Goal: Task Accomplishment & Management: Manage account settings

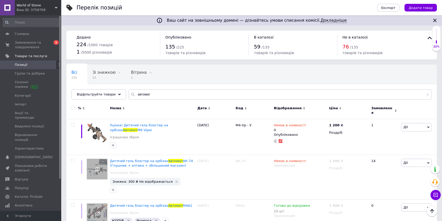
scroll to position [116, 0]
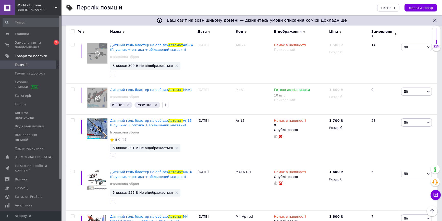
click at [42, 47] on span "Замовлення та повідомлення" at bounding box center [31, 44] width 32 height 9
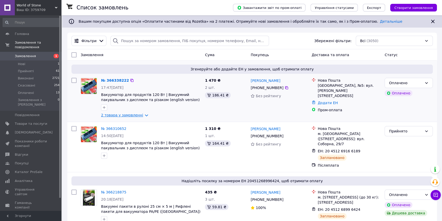
click at [141, 115] on link "2 товара у замовленні" at bounding box center [122, 115] width 42 height 4
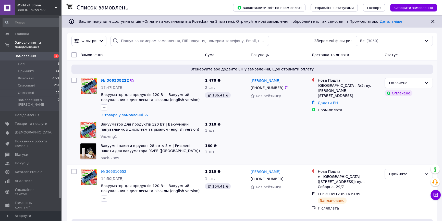
click at [116, 80] on link "№ 366338222" at bounding box center [115, 80] width 28 height 4
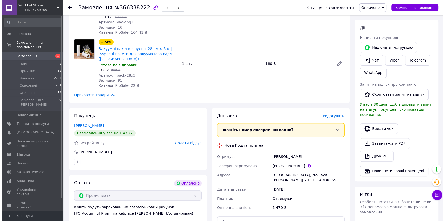
scroll to position [209, 0]
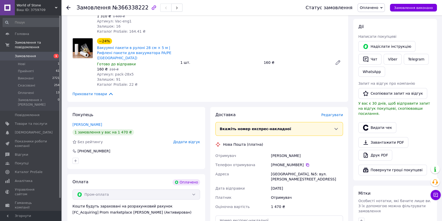
click at [329, 113] on span "Редагувати" at bounding box center [332, 115] width 22 height 4
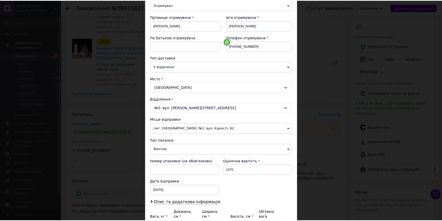
scroll to position [93, 0]
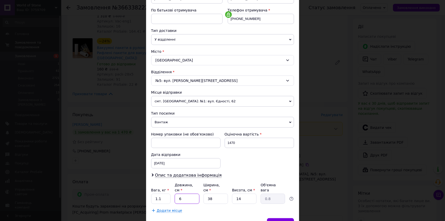
click at [189, 194] on input "6" at bounding box center [187, 199] width 25 height 10
type input "3"
type input "0.4"
type input "38"
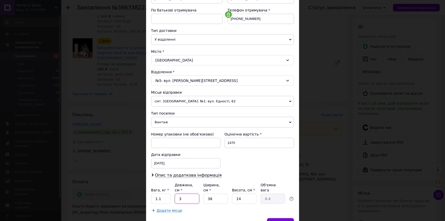
type input "5.05"
type input "38"
click at [214, 194] on input "38" at bounding box center [216, 199] width 25 height 10
type input "2"
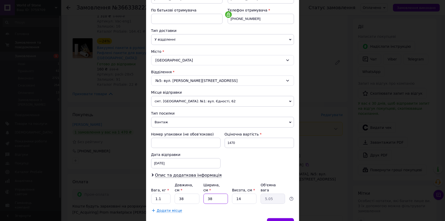
type input "0.27"
type input "24"
type input "3.19"
type input "24"
click at [238, 194] on input "14" at bounding box center [244, 199] width 25 height 10
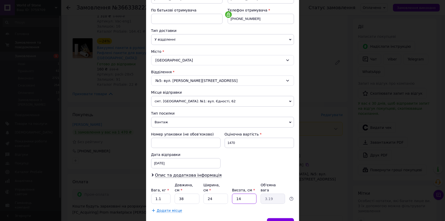
click at [238, 194] on input "14" at bounding box center [244, 199] width 25 height 10
type input "8"
type input "1.82"
type input "8"
click at [242, 200] on div "Платник Отримувач Відправник Прізвище отримувача Петруха Ім'я отримувача Остап …" at bounding box center [222, 89] width 143 height 247
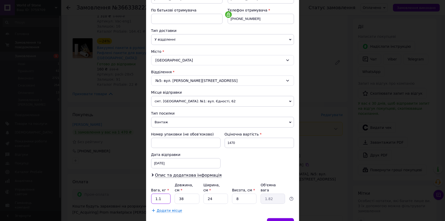
click at [163, 194] on input "1.1" at bounding box center [161, 199] width 20 height 10
click at [158, 194] on input "1.1" at bounding box center [161, 199] width 20 height 10
type input "1.2"
click at [203, 208] on div "Додати місце" at bounding box center [222, 210] width 143 height 5
click at [276, 218] on div "Зберегти" at bounding box center [280, 223] width 27 height 10
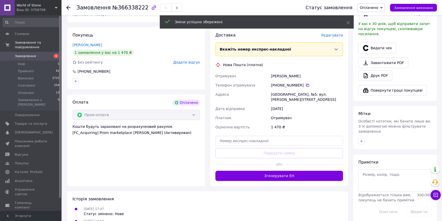
scroll to position [301, 0]
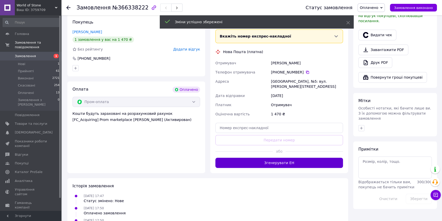
click at [280, 158] on button "Згенерувати ЕН" at bounding box center [279, 163] width 128 height 10
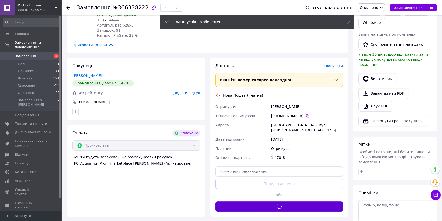
scroll to position [209, 0]
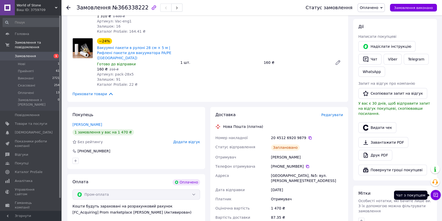
click at [437, 196] on icon at bounding box center [435, 194] width 5 height 5
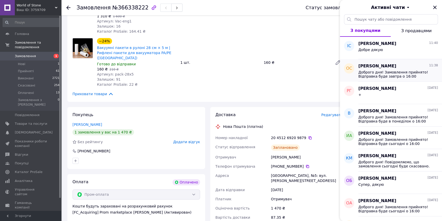
click at [398, 80] on div "Олександр Саміла 11:38 Доброго дня! Замовлення прийнято! Відправка буде завтра …" at bounding box center [400, 70] width 84 height 22
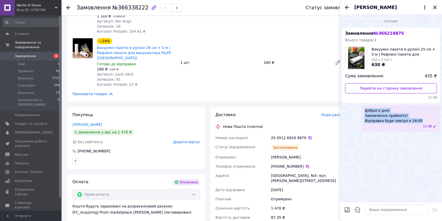
drag, startPoint x: 373, startPoint y: 110, endPoint x: 422, endPoint y: 119, distance: 49.4
click at [422, 119] on span "Доброго дня! Замовлення прийнято! Відправка буде завтра о 16:00" at bounding box center [394, 115] width 58 height 15
copy span "Доброго дня! Замовлення прийнято! Відправка буде завтра о 16:00"
click at [434, 6] on icon "Закрити" at bounding box center [434, 7] width 3 height 3
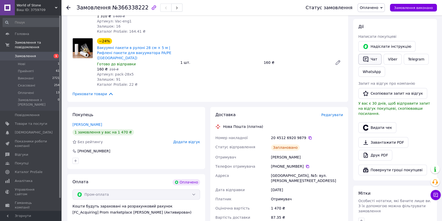
click at [371, 54] on button "Чат" at bounding box center [369, 59] width 23 height 11
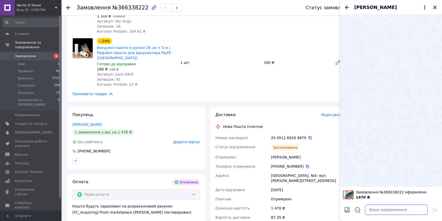
click at [389, 207] on textarea at bounding box center [396, 210] width 63 height 10
paste textarea "Доброго дня! Замовлення прийнято! Відправка буде завтра о 16:00"
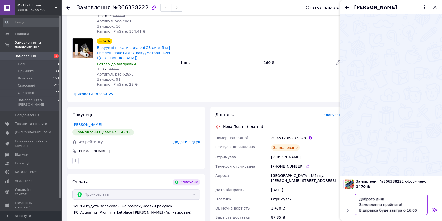
type textarea "Доброго дня! Замовлення прийнято! Відправка буде завтра о 16:00"
click at [437, 210] on icon at bounding box center [435, 210] width 6 height 6
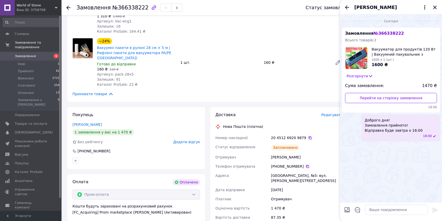
click at [434, 9] on icon "Закрити" at bounding box center [435, 7] width 6 height 6
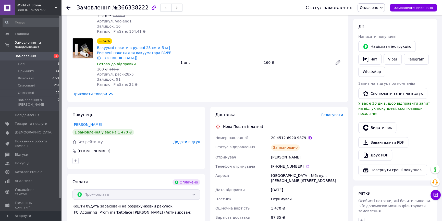
click at [46, 54] on span "Замовлення" at bounding box center [31, 56] width 32 height 5
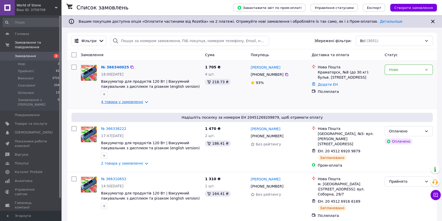
click at [140, 100] on link "4 товара у замовленні" at bounding box center [122, 102] width 42 height 4
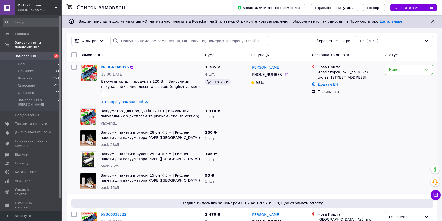
click at [118, 68] on link "№ 366340025" at bounding box center [115, 67] width 28 height 4
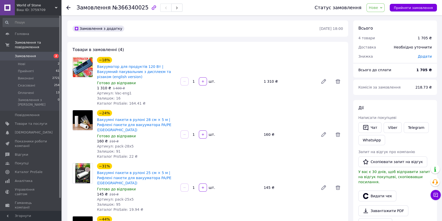
click at [114, 9] on span "№366340025" at bounding box center [130, 8] width 36 height 6
copy h1 "Замовлення №366340025"
click at [389, 123] on link "Viber" at bounding box center [393, 127] width 18 height 11
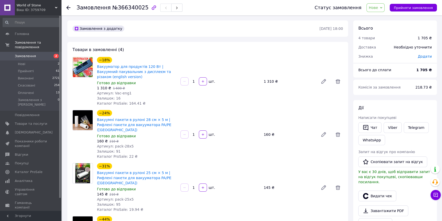
click at [76, 93] on div at bounding box center [82, 81] width 25 height 49
drag, startPoint x: 96, startPoint y: 66, endPoint x: 151, endPoint y: 68, distance: 54.1
click at [151, 68] on div "Вакууматор для продуктів 120 Вт | Вакуумний пакувальник з дисплеєм та різаком (…" at bounding box center [136, 72] width 80 height 16
copy link "Вакууматор для продуктів 120 Вт"
click at [78, 149] on div at bounding box center [82, 134] width 25 height 49
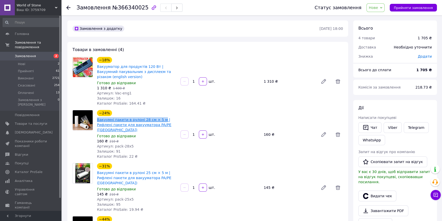
drag, startPoint x: 95, startPoint y: 120, endPoint x: 158, endPoint y: 120, distance: 62.8
click at [158, 120] on div "−24% Вакуумні пакети в рулоні 28 см × 5 м | Рифлені пакети для вакууматора PA/P…" at bounding box center [136, 134] width 83 height 51
copy link "Вакуумні пакети в рулоні 28 см × 5 м"
click at [76, 154] on div "Товари в замовленні (4) −18% Вакууматор для продуктів 120 Вт | Вакуумний пакува…" at bounding box center [207, 166] width 281 height 248
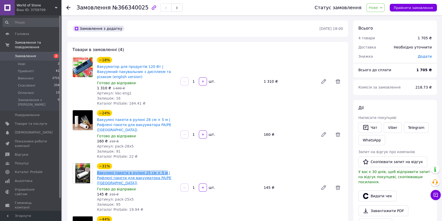
drag, startPoint x: 96, startPoint y: 167, endPoint x: 157, endPoint y: 167, distance: 61.3
click at [157, 167] on div "−31% Вакуумні пакети в рулоні 25 см × 5 м | Рифлені пакети для вакууматора PA/P…" at bounding box center [136, 187] width 83 height 51
copy link "Вакуумні пакети в рулоні 25 см × 5 м"
click at [84, 196] on div at bounding box center [82, 187] width 25 height 49
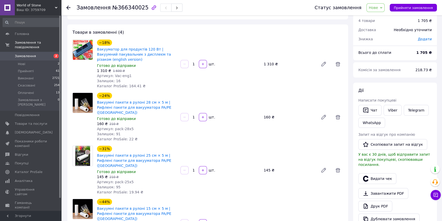
scroll to position [46, 0]
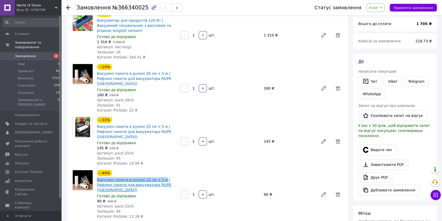
drag, startPoint x: 96, startPoint y: 169, endPoint x: 158, endPoint y: 169, distance: 61.8
click at [158, 169] on div "−44% Вакуумні пакети в рулоні 15 см × 5 м | Рифлені пакети для вакууматора PA/P…" at bounding box center [136, 194] width 83 height 51
copy link "Вакуумні пакети в рулоні 15 см × 5 м"
click at [352, 179] on div "Всього 4 товари 1 705 ₴ Доставка Необхідно уточнити Знижка Додати Всього до спл…" at bounding box center [395, 213] width 89 height 478
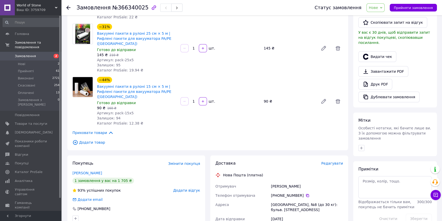
scroll to position [139, 0]
click at [434, 5] on button "Прийняти замовлення" at bounding box center [413, 8] width 47 height 8
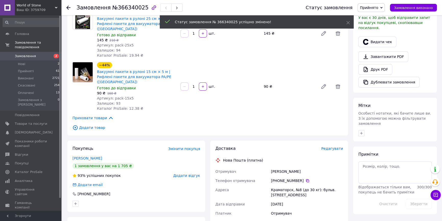
scroll to position [162, 0]
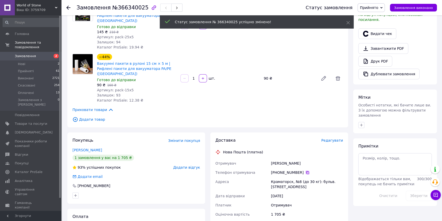
click at [306, 171] on icon at bounding box center [307, 172] width 3 height 3
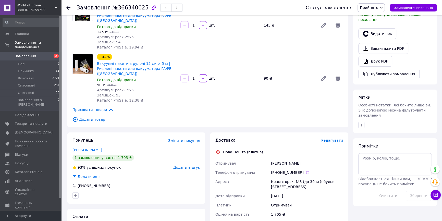
click at [279, 159] on div "Гавриленко Дарья" at bounding box center [307, 163] width 74 height 9
copy div "Гавриленко Дарья"
click at [285, 177] on div "Краматорск, №8 (до 30 кг): бульв. Краматорский, 15б" at bounding box center [307, 184] width 74 height 14
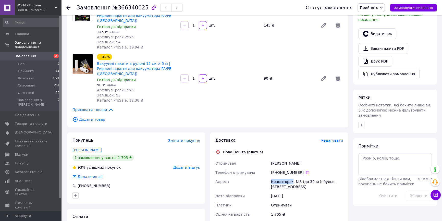
click at [285, 177] on div "Краматорск, №8 (до 30 кг): бульв. Краматорский, 15б" at bounding box center [307, 184] width 74 height 14
copy div "Краматорск"
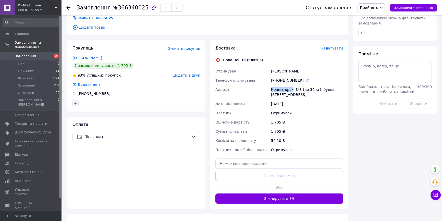
scroll to position [255, 0]
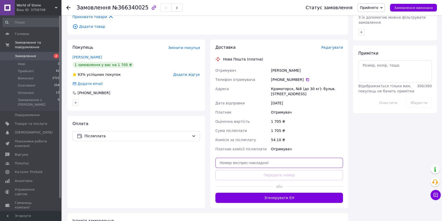
click at [244, 158] on input "text" at bounding box center [279, 163] width 128 height 10
paste input "20451269212715"
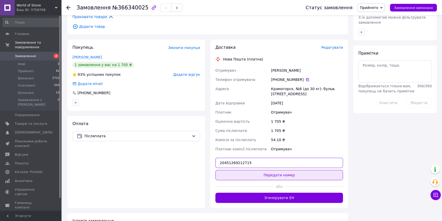
type input "20451269212715"
click at [246, 170] on button "Передати номер" at bounding box center [279, 175] width 128 height 10
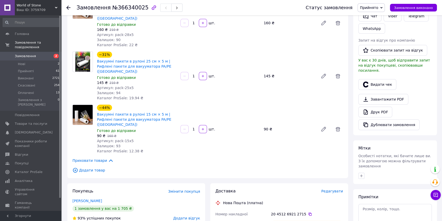
scroll to position [71, 0]
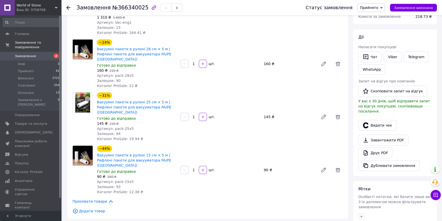
click at [30, 54] on span "Замовлення" at bounding box center [25, 56] width 21 height 5
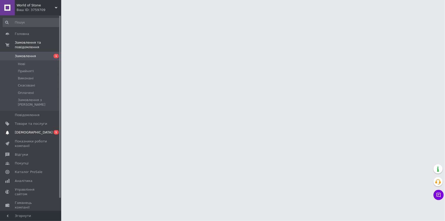
click at [35, 128] on link "Сповіщення 0 1" at bounding box center [31, 132] width 63 height 9
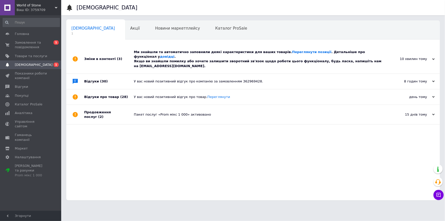
click at [148, 62] on div "Ми знайшли та автоматично заповнили деякі характеристики для ваших товарів. Пер…" at bounding box center [259, 59] width 250 height 19
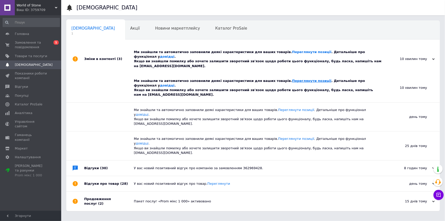
click at [293, 79] on link "Переглянути позиції" at bounding box center [312, 81] width 39 height 4
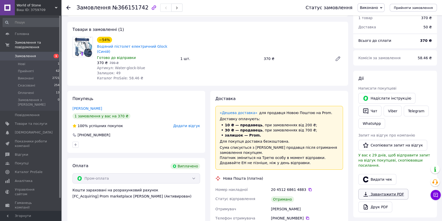
scroll to position [46, 0]
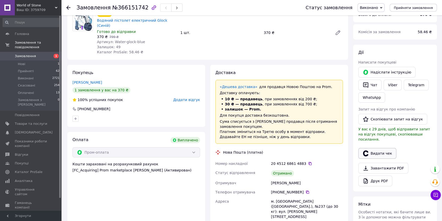
click at [382, 150] on button "Видати чек" at bounding box center [377, 153] width 38 height 11
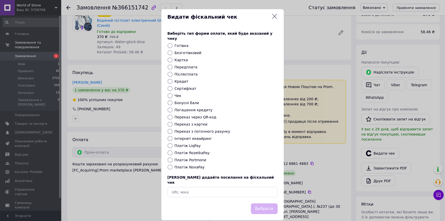
click at [183, 151] on label "Платіж RozetkaPay" at bounding box center [192, 153] width 35 height 4
click at [173, 150] on input "Платіж RozetkaPay" at bounding box center [170, 152] width 5 height 5
radio input "true"
click at [272, 203] on button "Вибрати" at bounding box center [264, 208] width 27 height 11
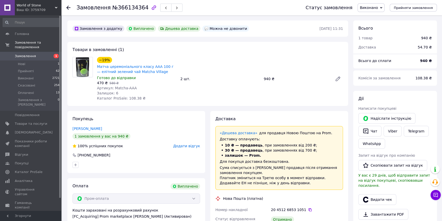
scroll to position [12, 0]
click at [366, 194] on button "Видати чек" at bounding box center [377, 199] width 38 height 11
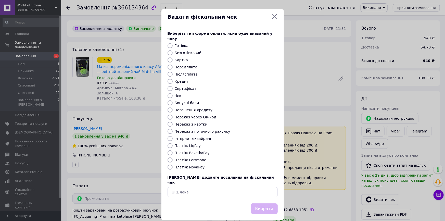
click at [194, 151] on label "Платіж RozetkaPay" at bounding box center [192, 153] width 35 height 4
click at [173, 150] on input "Платіж RozetkaPay" at bounding box center [170, 152] width 5 height 5
radio input "true"
click at [267, 203] on button "Вибрати" at bounding box center [264, 208] width 27 height 11
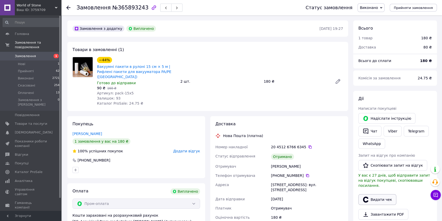
click at [377, 199] on button "Видати чек" at bounding box center [377, 199] width 38 height 11
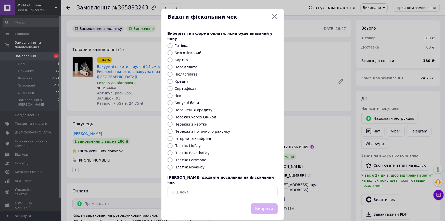
click at [190, 151] on label "Платіж RozetkaPay" at bounding box center [192, 153] width 35 height 4
click at [173, 150] on input "Платіж RozetkaPay" at bounding box center [170, 152] width 5 height 5
radio input "true"
click at [272, 203] on button "Вибрати" at bounding box center [264, 208] width 27 height 11
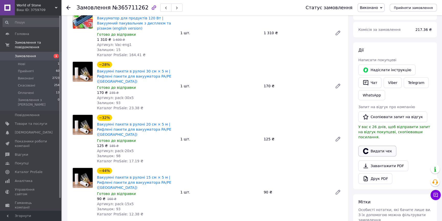
scroll to position [46, 0]
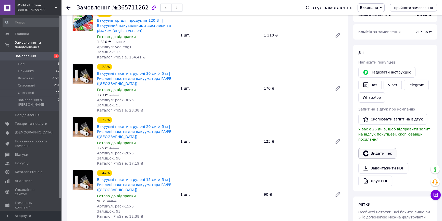
click at [380, 151] on button "Видати чек" at bounding box center [377, 153] width 38 height 11
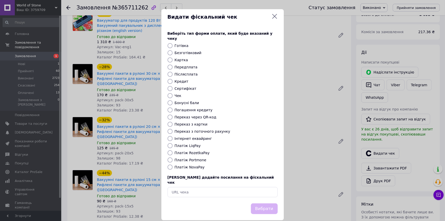
click at [192, 151] on label "Платіж RozetkaPay" at bounding box center [192, 153] width 35 height 4
click at [173, 150] on input "Платіж RozetkaPay" at bounding box center [170, 152] width 5 height 5
radio input "true"
click at [264, 203] on button "Вибрати" at bounding box center [264, 208] width 27 height 11
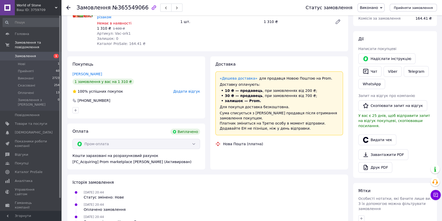
scroll to position [61, 0]
click at [377, 134] on button "Видати чек" at bounding box center [377, 139] width 38 height 11
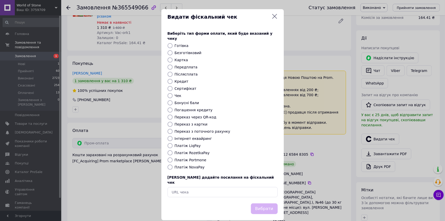
click at [192, 151] on label "Платіж RozetkaPay" at bounding box center [192, 153] width 35 height 4
click at [173, 150] on input "Платіж RozetkaPay" at bounding box center [170, 152] width 5 height 5
radio input "true"
click at [270, 203] on button "Вибрати" at bounding box center [264, 208] width 27 height 11
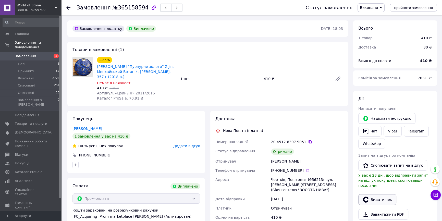
click at [379, 198] on button "Видати чек" at bounding box center [377, 199] width 38 height 11
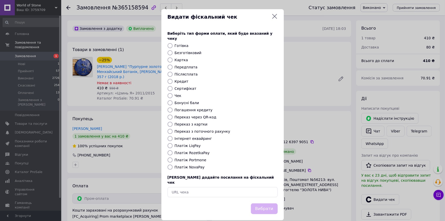
click at [200, 151] on label "Платіж RozetkaPay" at bounding box center [192, 153] width 35 height 4
click at [173, 150] on input "Платіж RozetkaPay" at bounding box center [170, 152] width 5 height 5
radio input "true"
click at [264, 203] on button "Вибрати" at bounding box center [264, 208] width 27 height 11
